Goal: Communication & Community: Participate in discussion

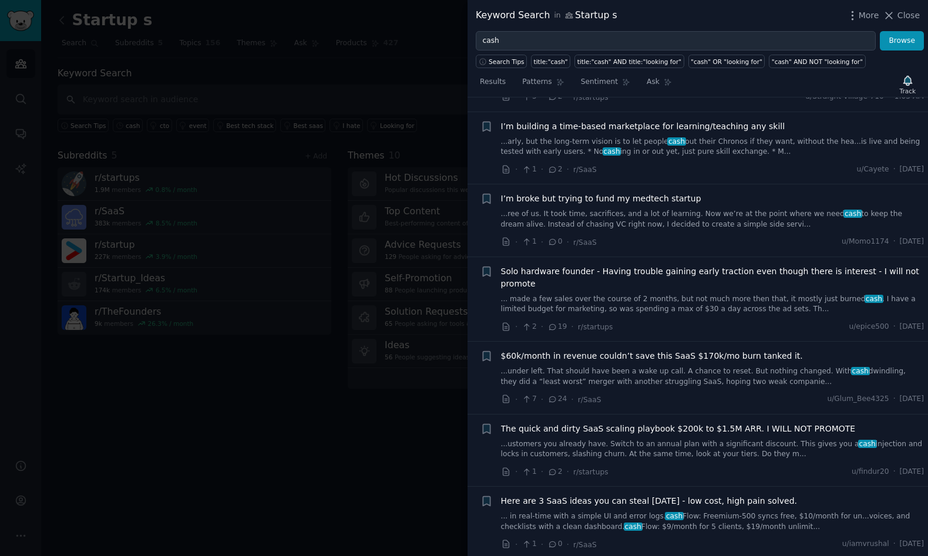
scroll to position [160, 0]
click at [689, 214] on link "...ree of us. It took time, sacrifices, and a lot of learning. Now we’re at the…" at bounding box center [712, 220] width 423 height 21
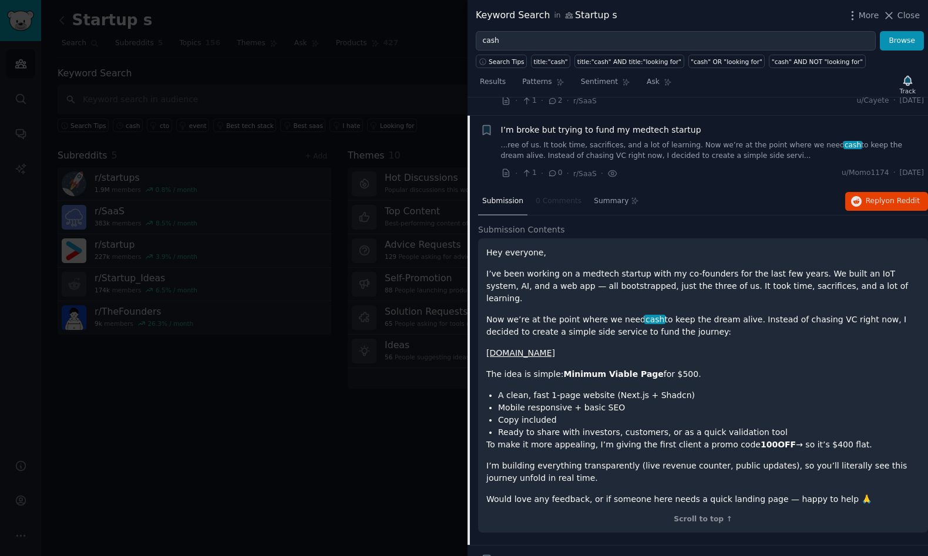
scroll to position [236, 0]
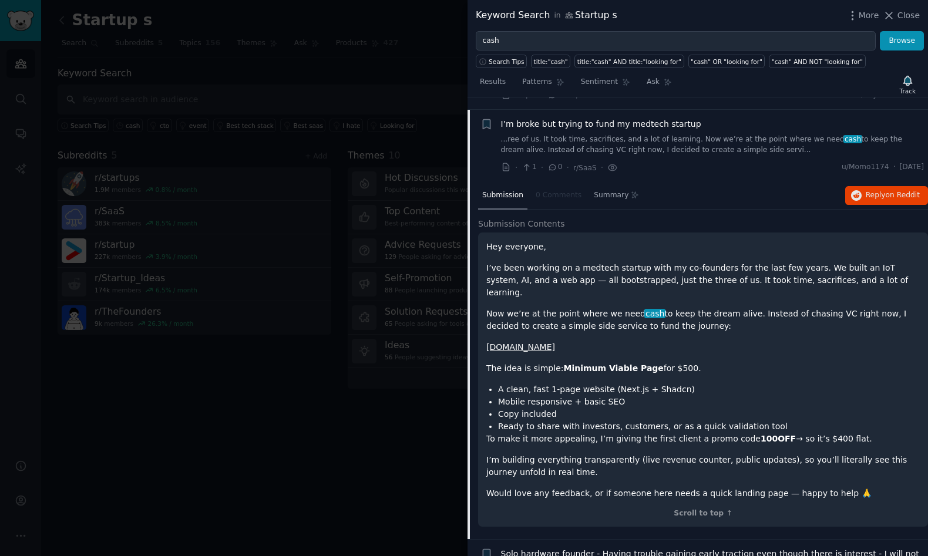
click at [684, 134] on link "...ree of us. It took time, sacrifices, and a lot of learning. Now we’re at the…" at bounding box center [712, 144] width 423 height 21
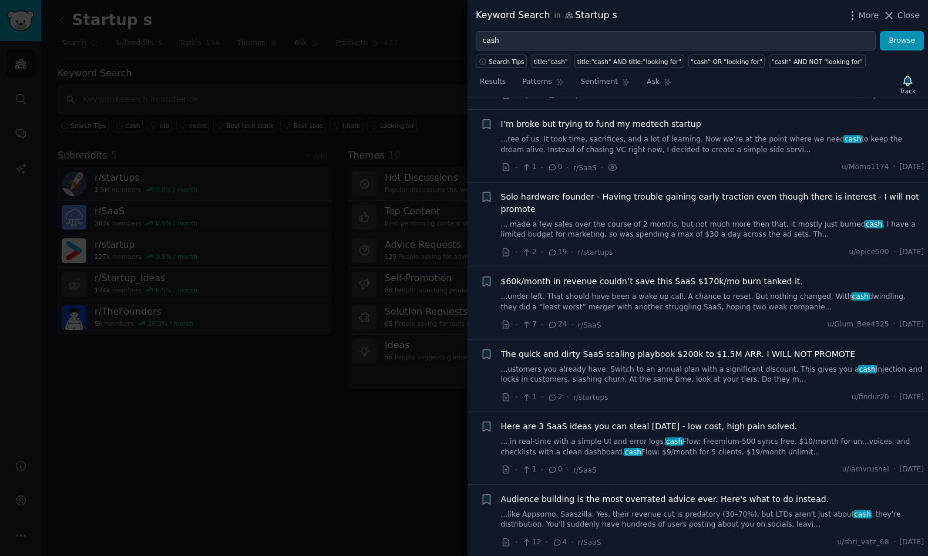
click at [684, 134] on link "...ree of us. It took time, sacrifices, and a lot of learning. Now we’re at the…" at bounding box center [712, 144] width 423 height 21
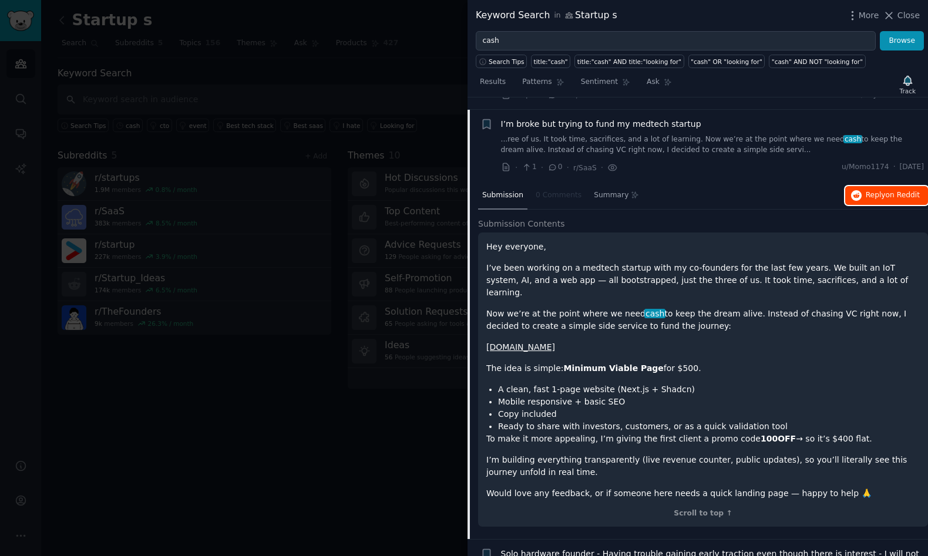
click at [873, 190] on span "Reply on Reddit" at bounding box center [893, 195] width 54 height 11
